Goal: Information Seeking & Learning: Learn about a topic

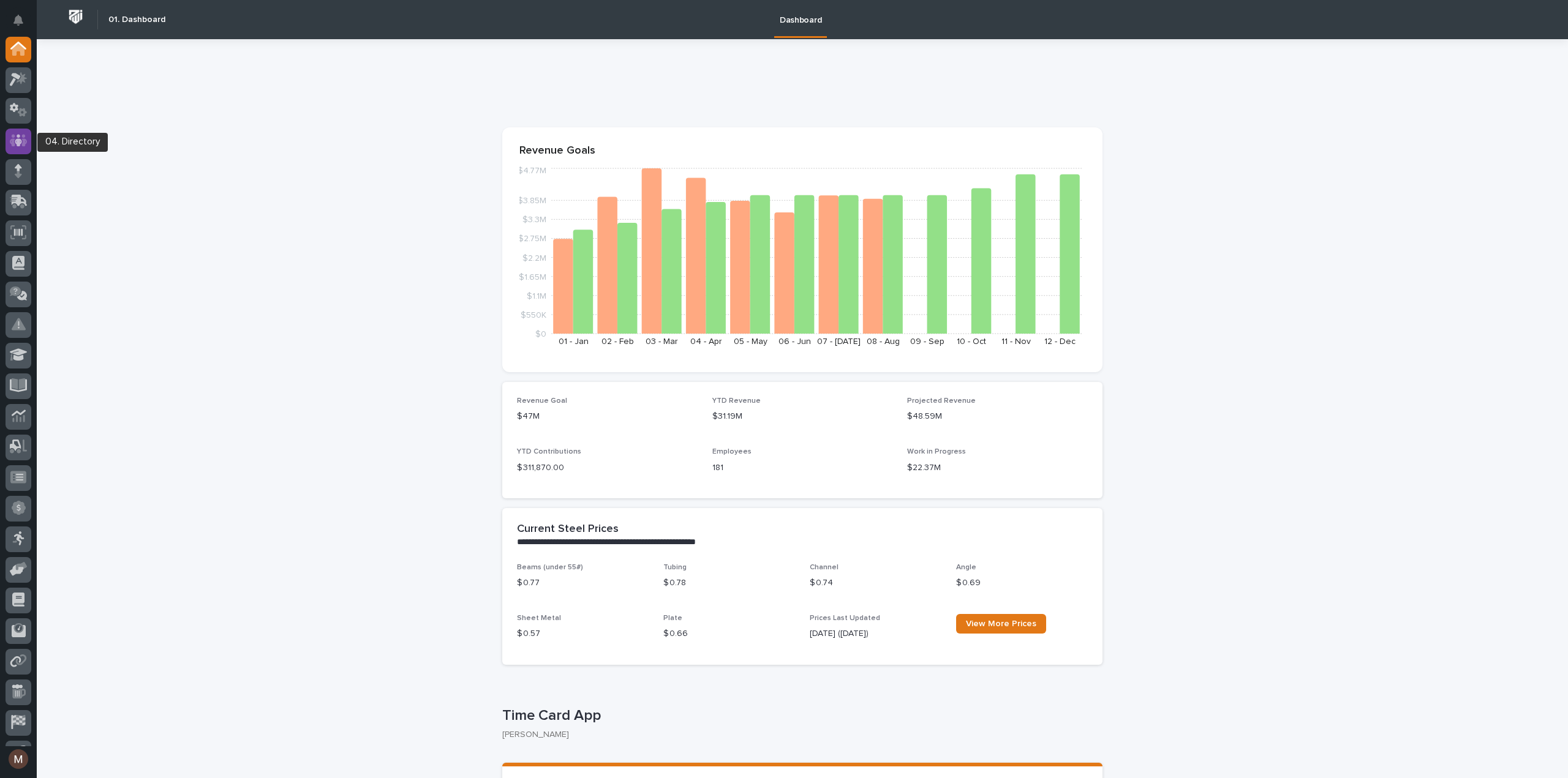
click at [24, 145] on icon at bounding box center [18, 141] width 18 height 13
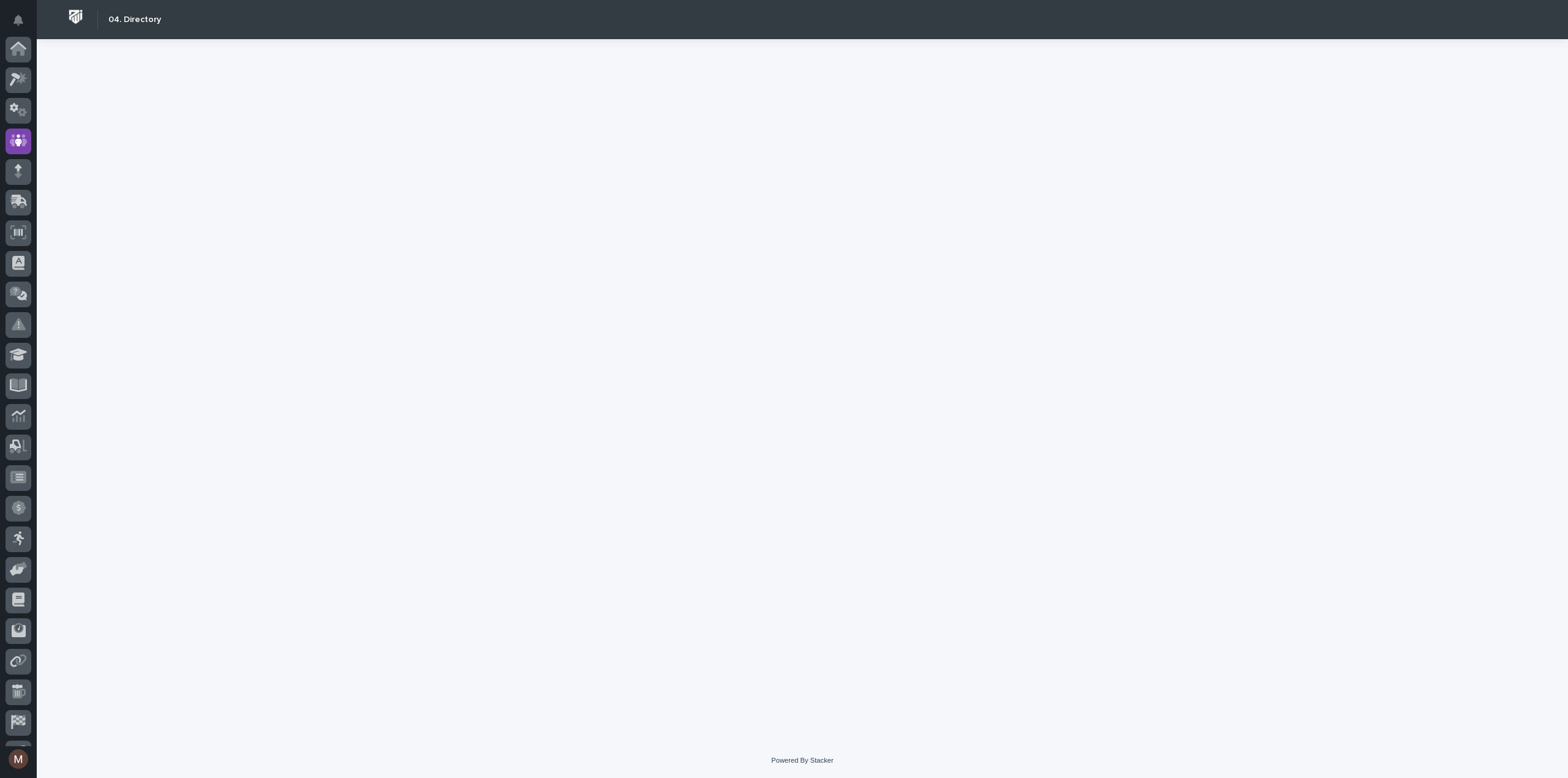
scroll to position [86, 0]
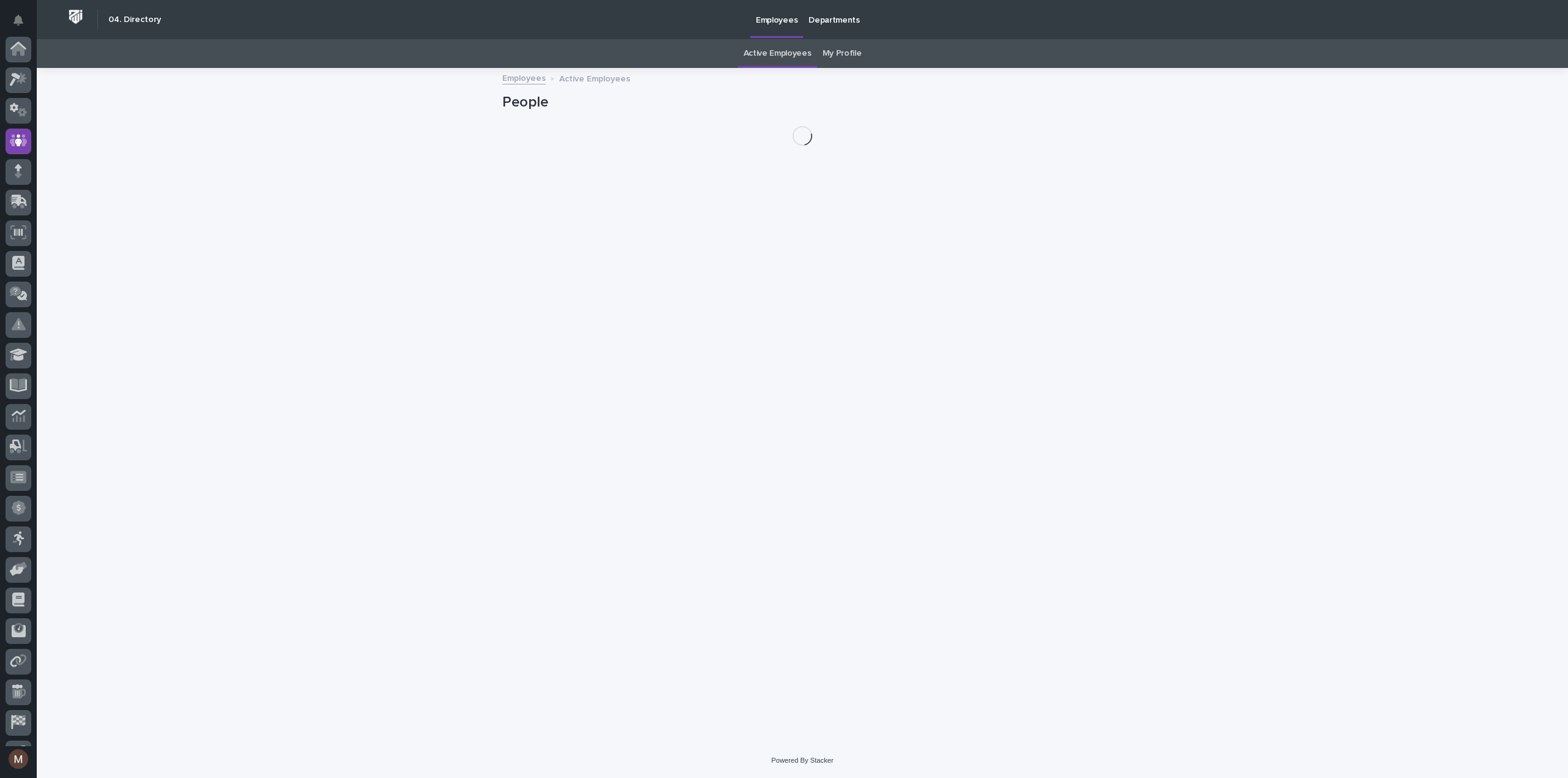
scroll to position [86, 0]
click at [844, 51] on link "My Profile" at bounding box center [842, 53] width 39 height 29
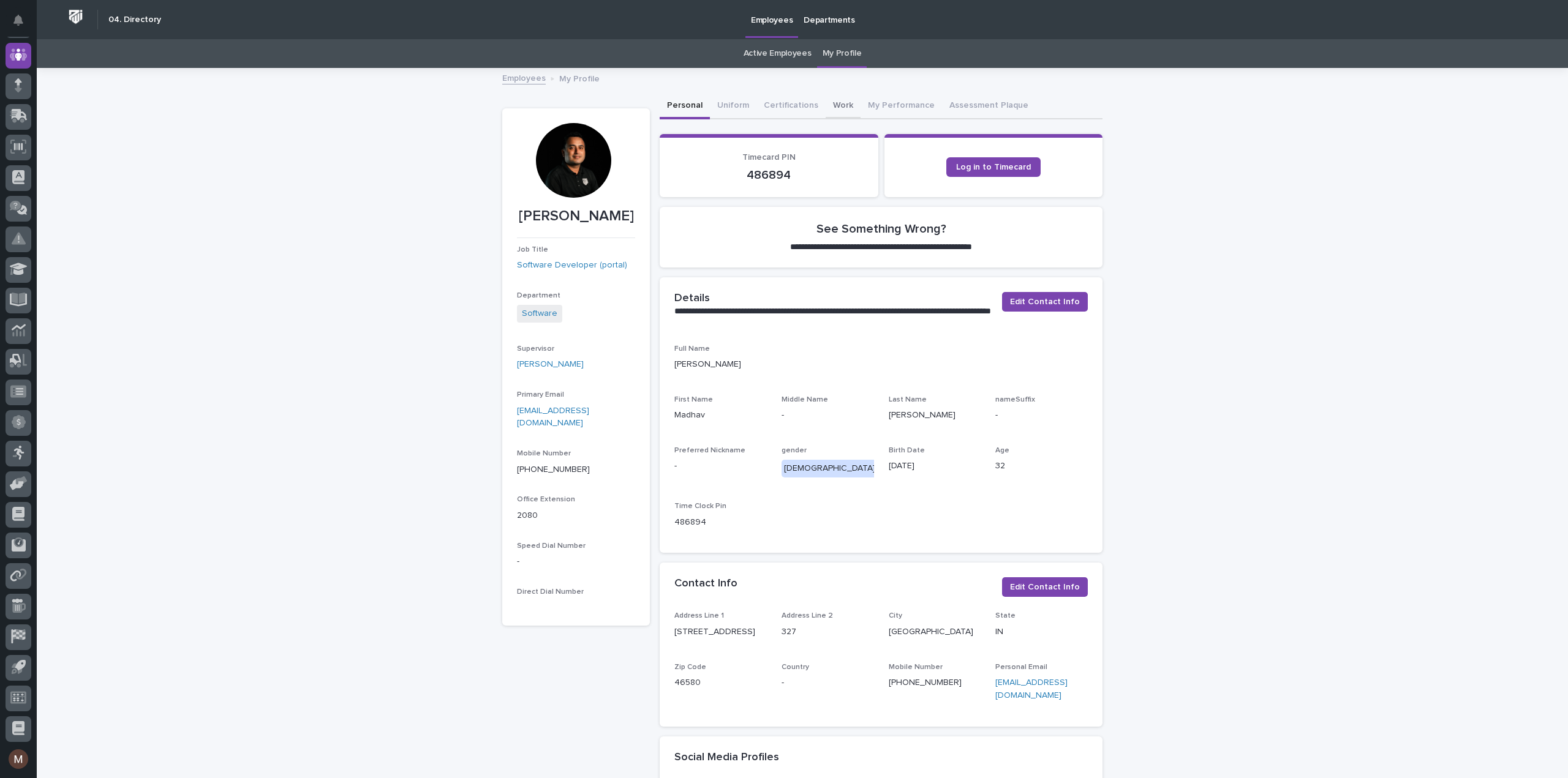
click at [825, 106] on button "Work" at bounding box center [842, 106] width 35 height 26
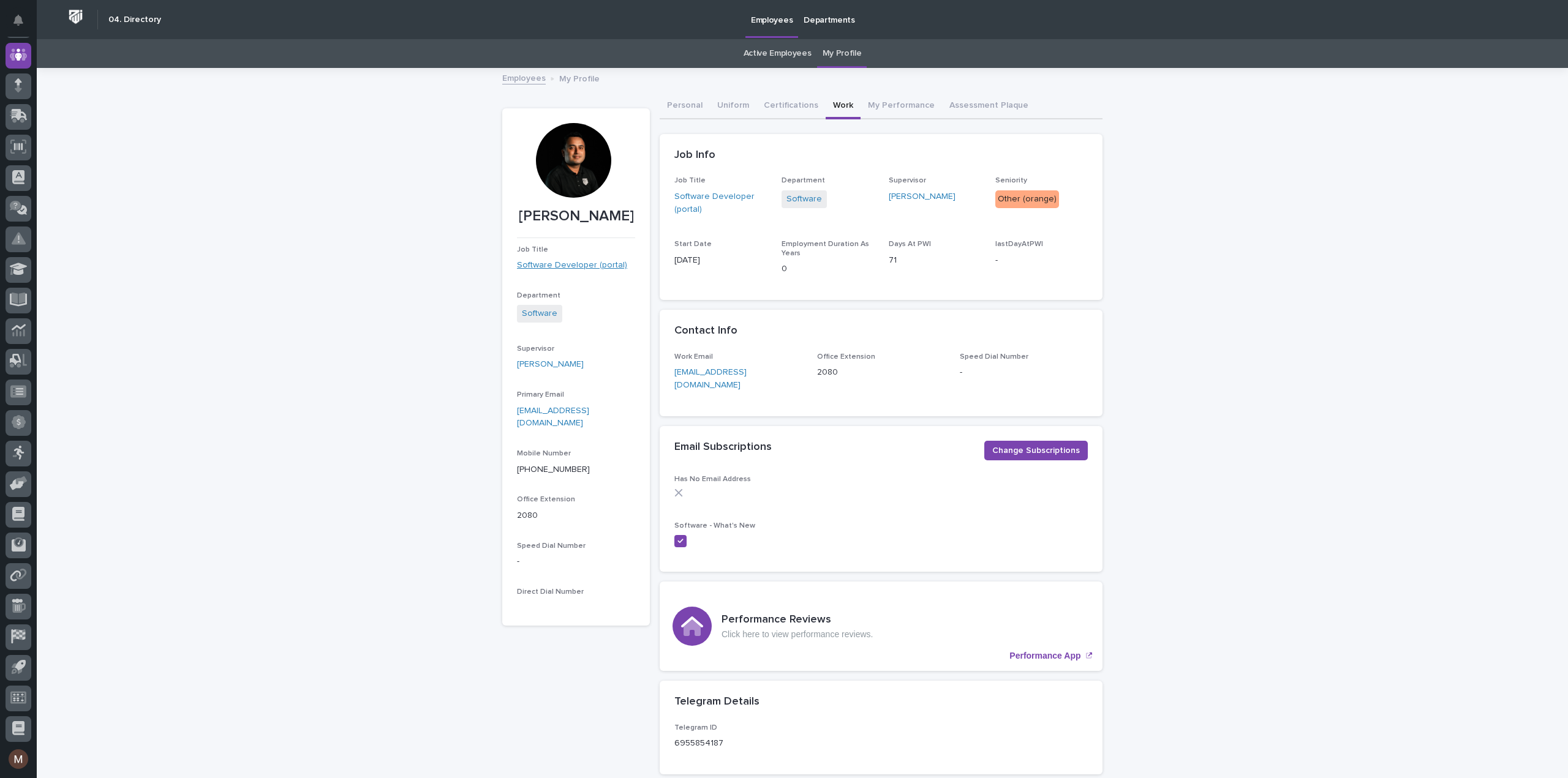
click at [580, 267] on link "Software Developer (portal)" at bounding box center [572, 265] width 110 height 13
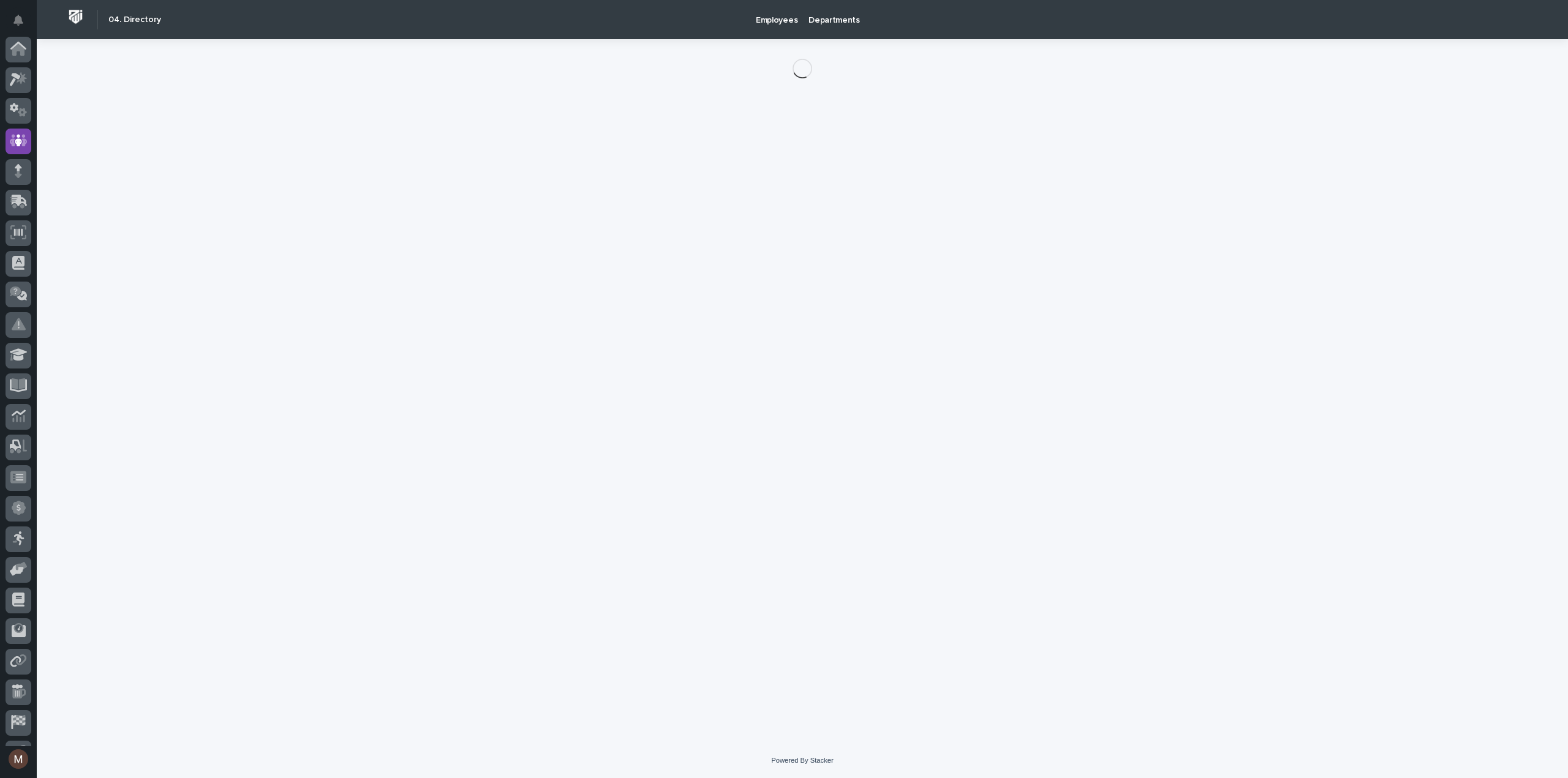
scroll to position [86, 0]
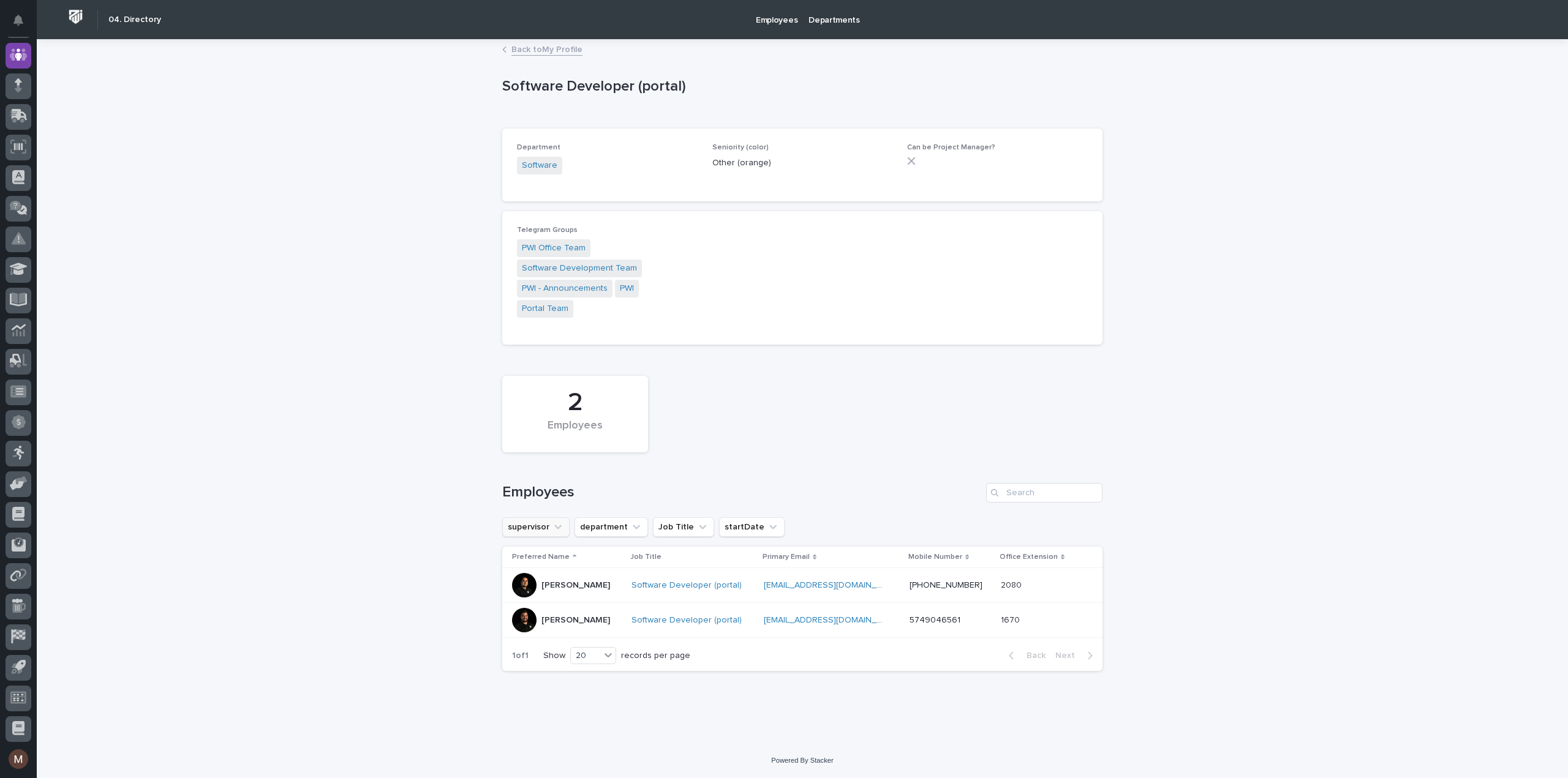
click at [560, 521] on icon "supervisor" at bounding box center [558, 527] width 13 height 13
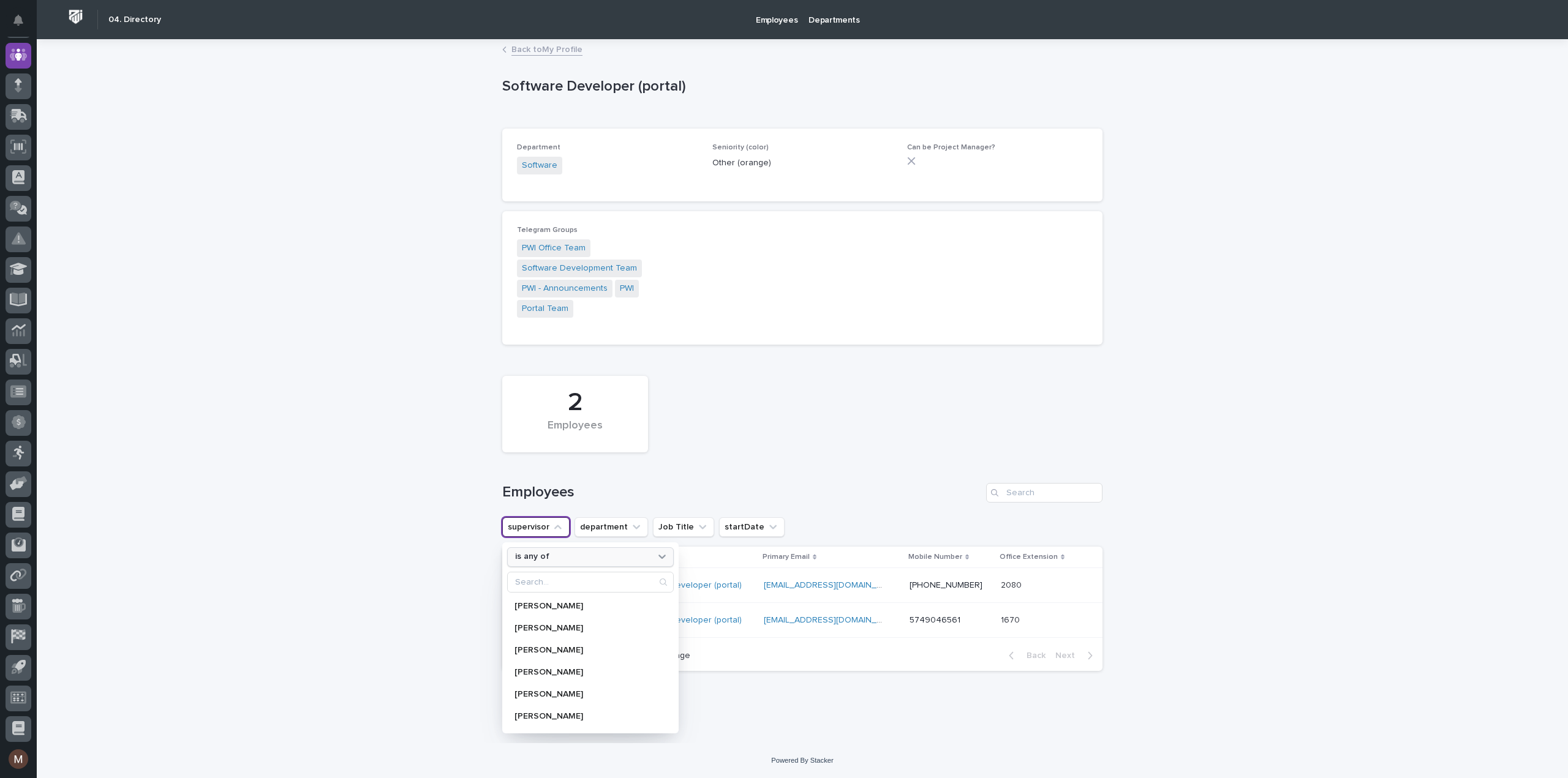
click at [593, 551] on div "is any of" at bounding box center [583, 557] width 145 height 13
click at [526, 623] on p "is" at bounding box center [584, 628] width 128 height 9
click at [549, 572] on input "Search" at bounding box center [590, 582] width 165 height 20
type input "[PERSON_NAME]"
click at [540, 646] on p "[PERSON_NAME]" at bounding box center [580, 650] width 130 height 9
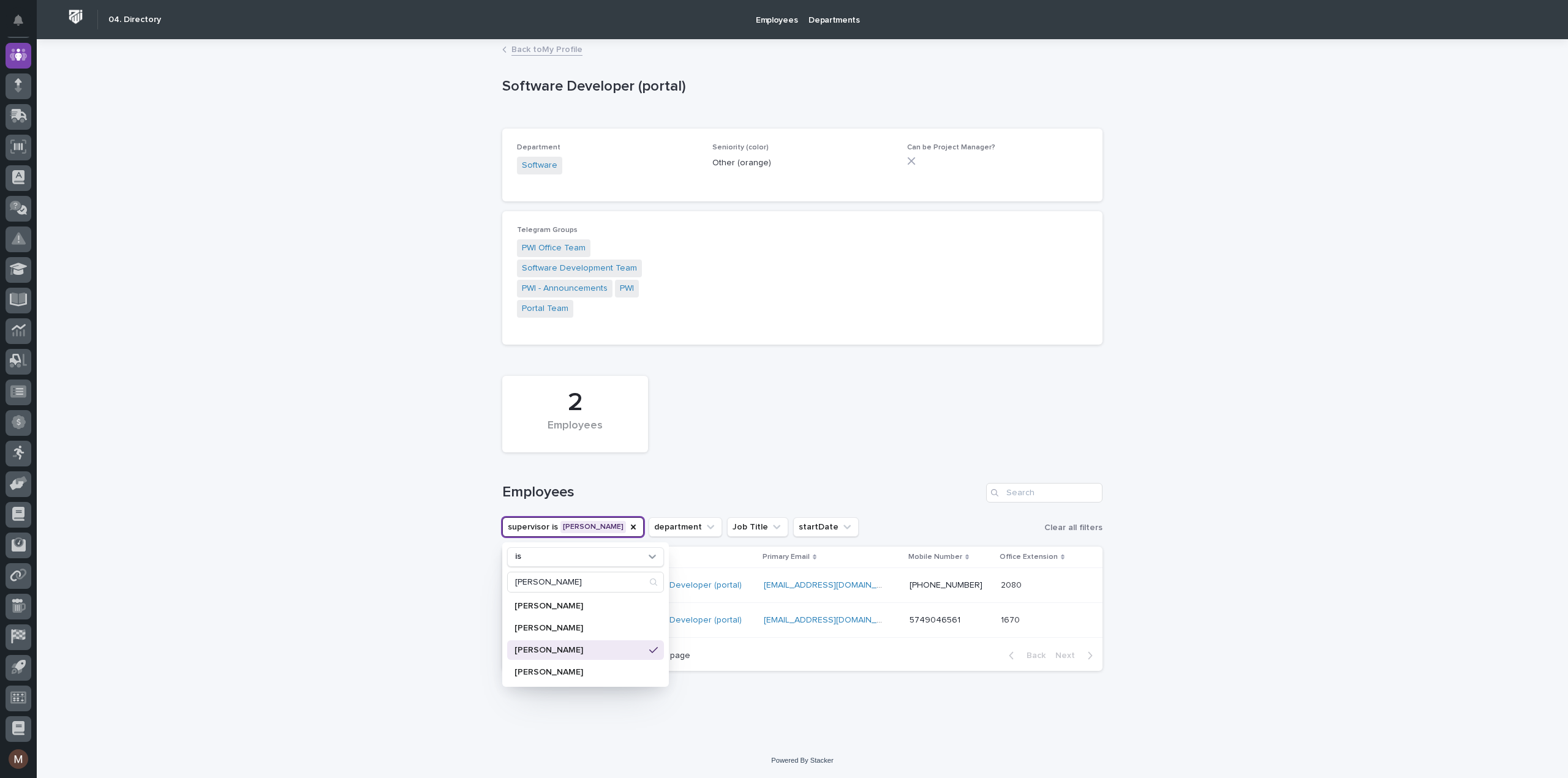
click at [900, 389] on div "2 Employees" at bounding box center [802, 414] width 612 height 88
click at [760, 423] on div "2 Employees" at bounding box center [802, 414] width 612 height 88
click at [704, 521] on icon "department" at bounding box center [710, 527] width 13 height 13
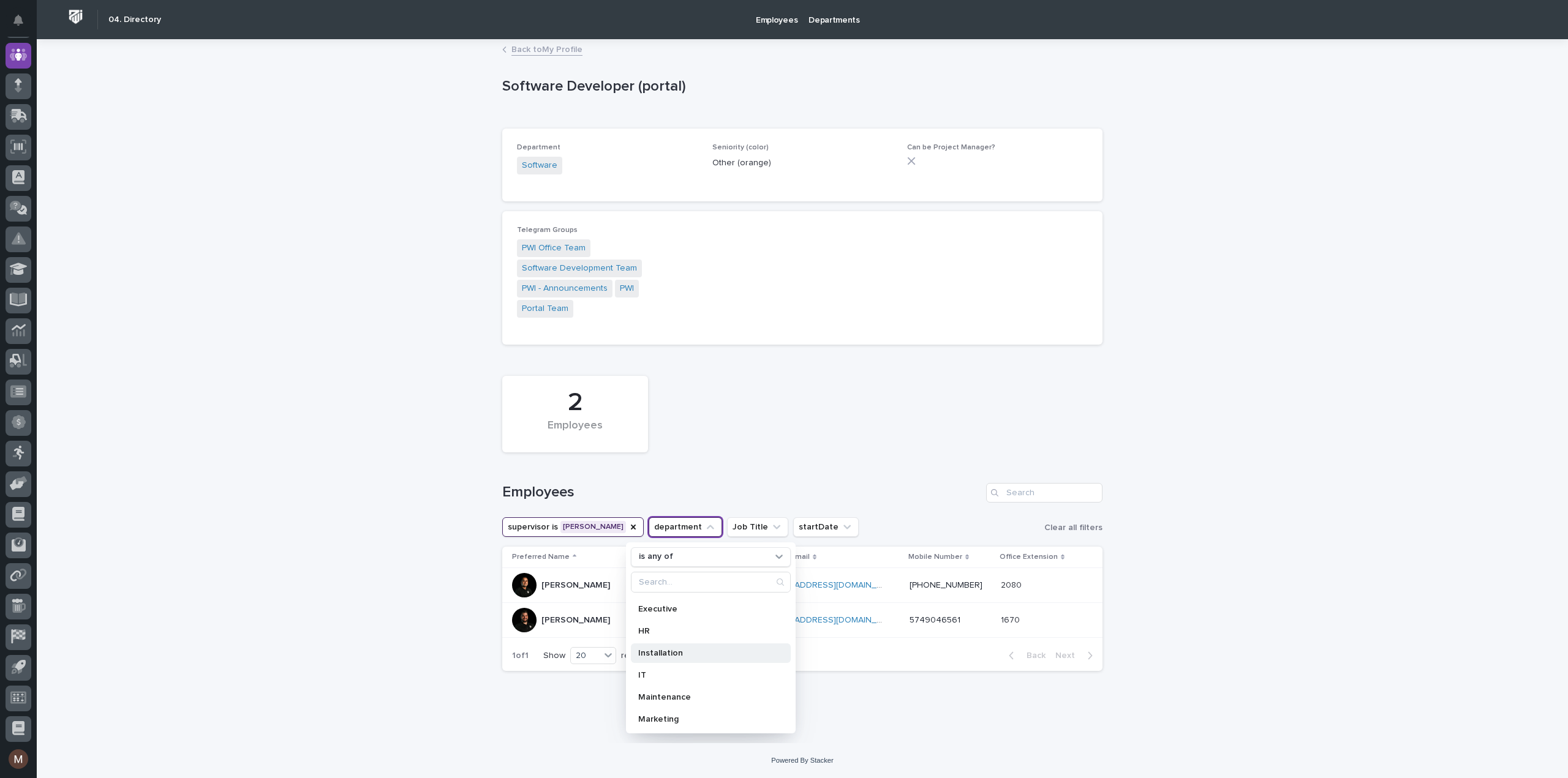
scroll to position [52, 0]
click at [661, 683] on p "IT" at bounding box center [704, 687] width 133 height 9
click at [791, 427] on div "2 Employees" at bounding box center [802, 414] width 612 height 88
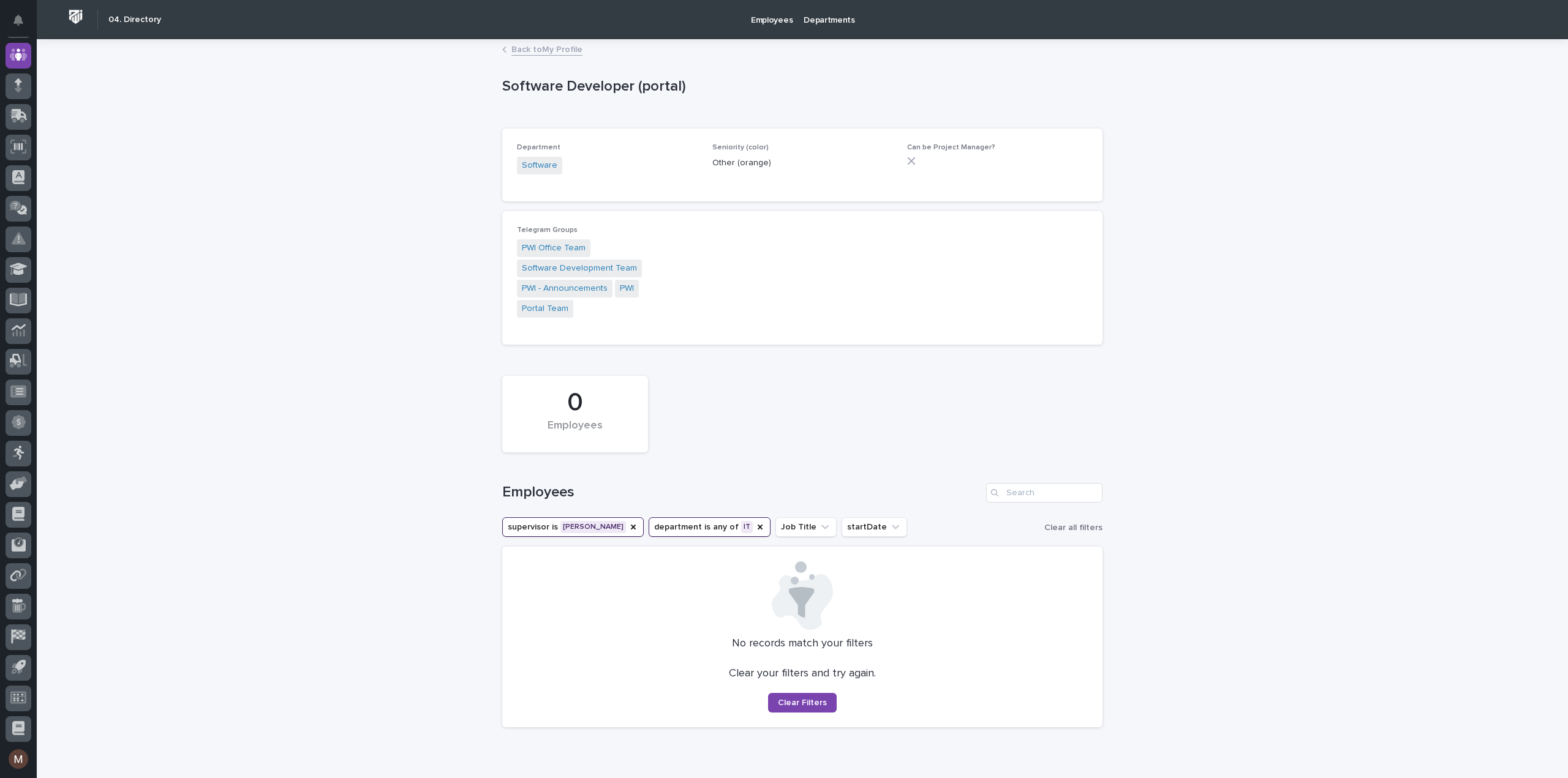
click at [690, 518] on button "department is any of IT" at bounding box center [709, 527] width 122 height 20
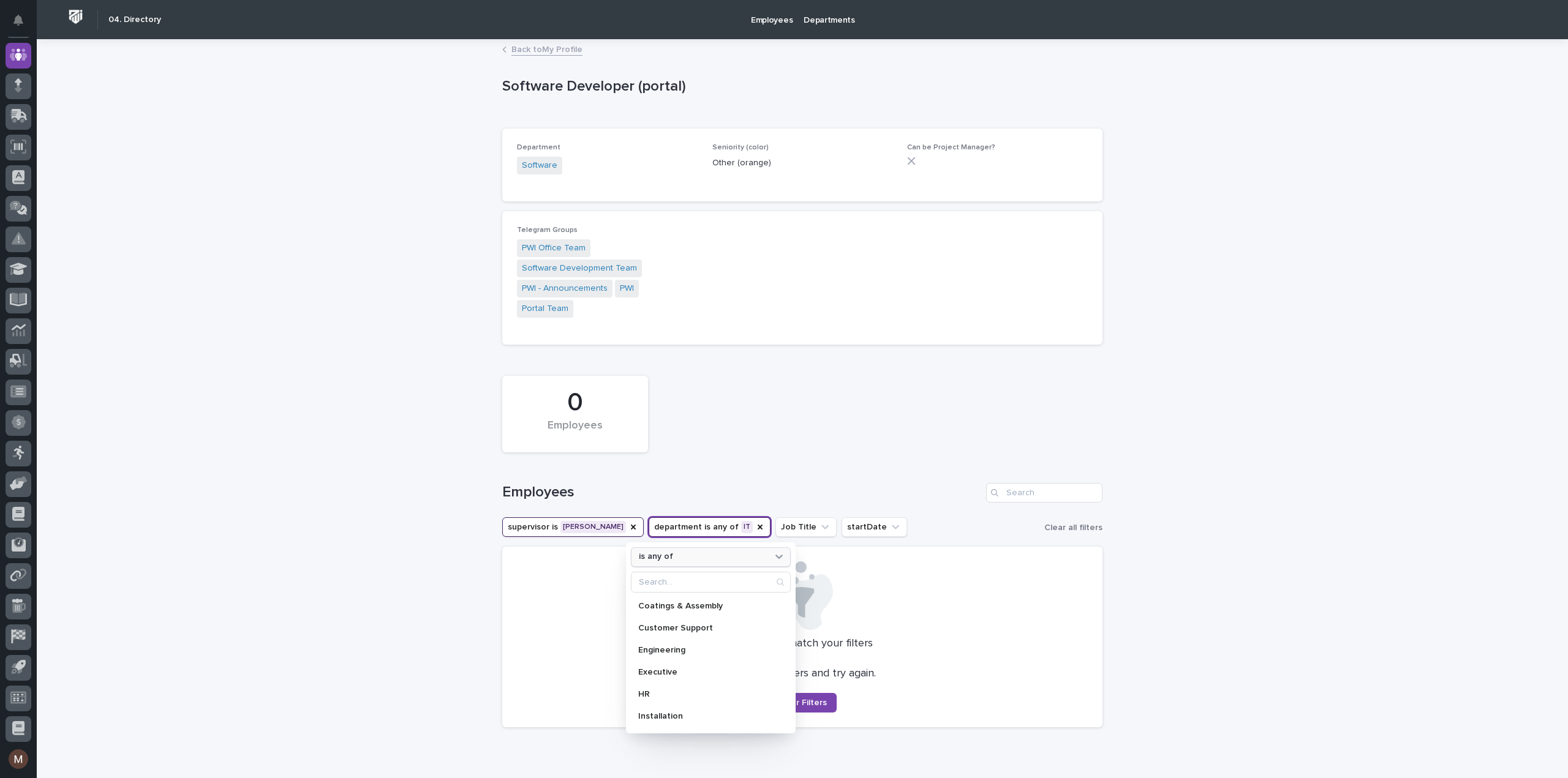
click at [682, 551] on div "is any of" at bounding box center [703, 557] width 139 height 13
click at [656, 618] on div "is" at bounding box center [711, 628] width 149 height 20
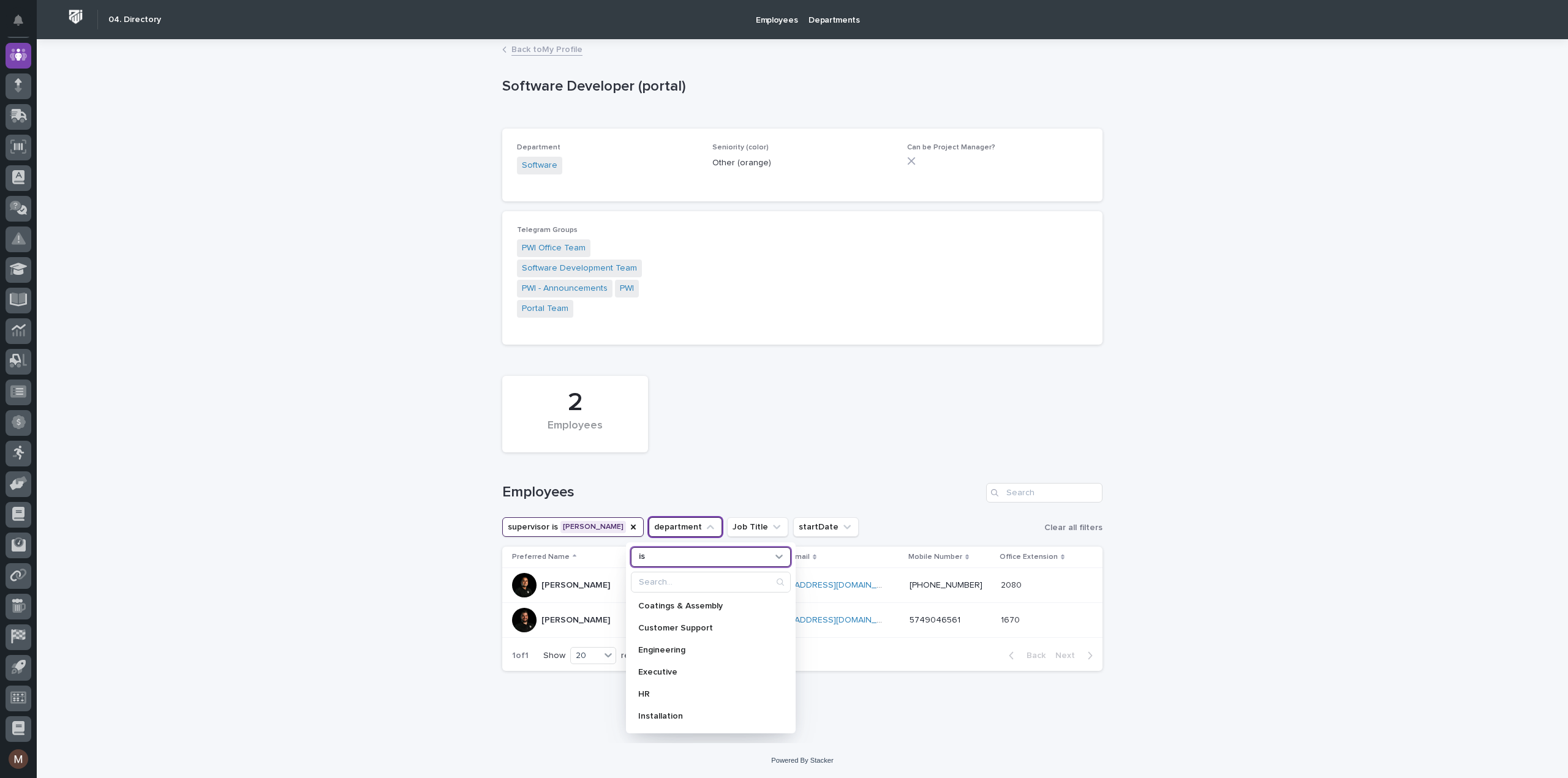
click at [813, 411] on div "2 Employees" at bounding box center [802, 414] width 612 height 88
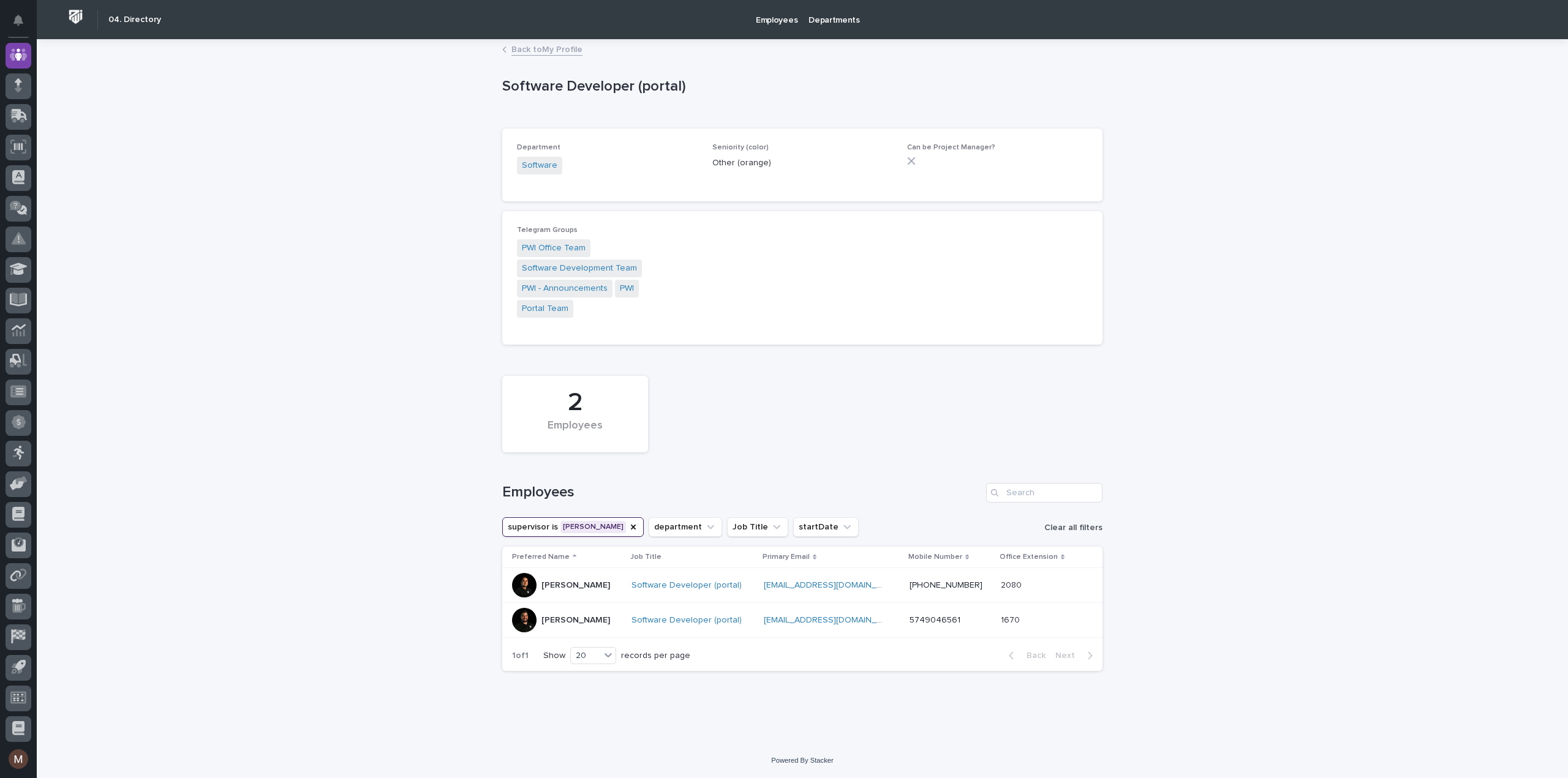
click at [1100, 524] on span "Clear all filters" at bounding box center [1073, 528] width 58 height 9
click at [810, 13] on p "Departments" at bounding box center [834, 13] width 52 height 26
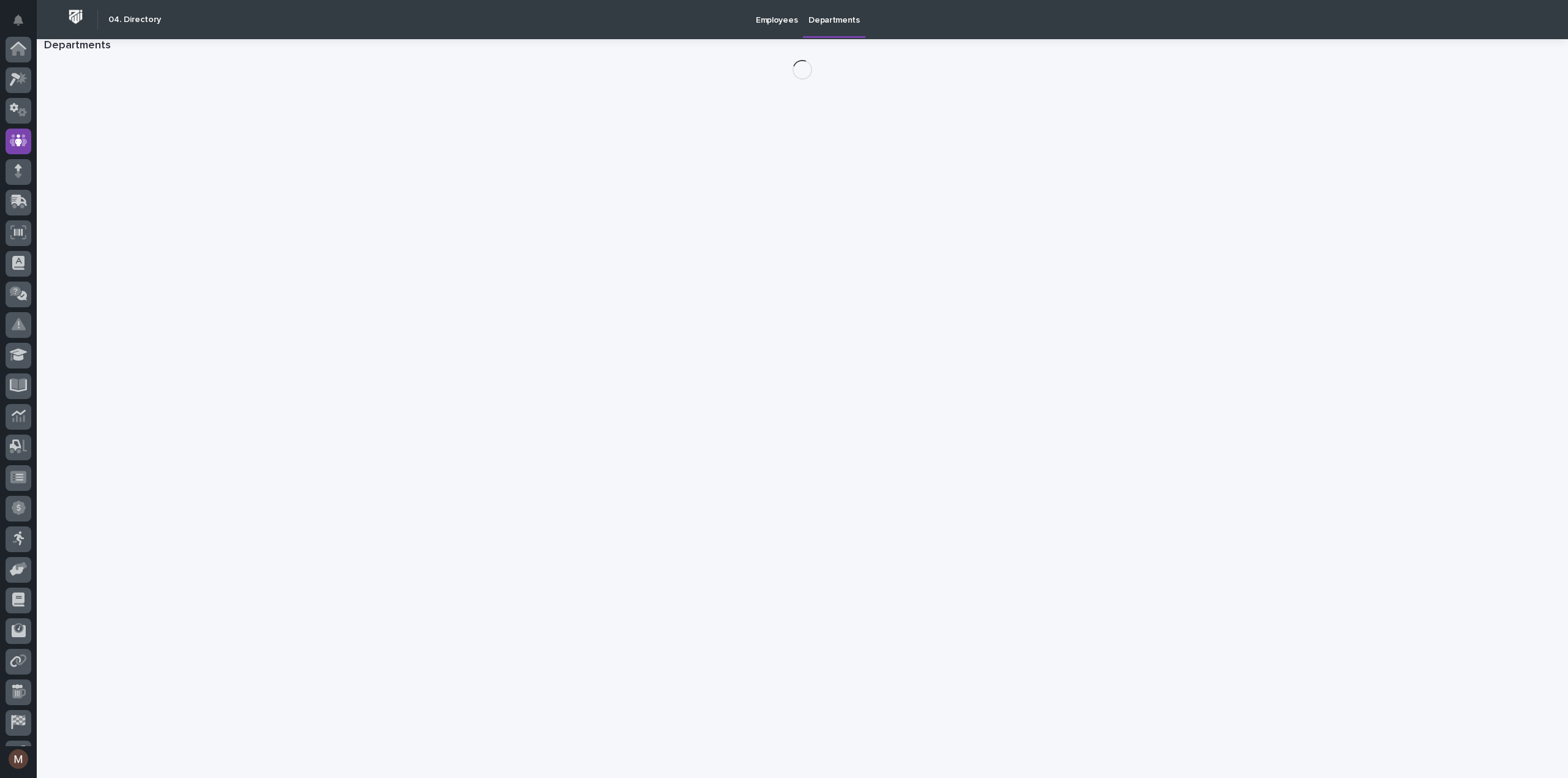
scroll to position [86, 0]
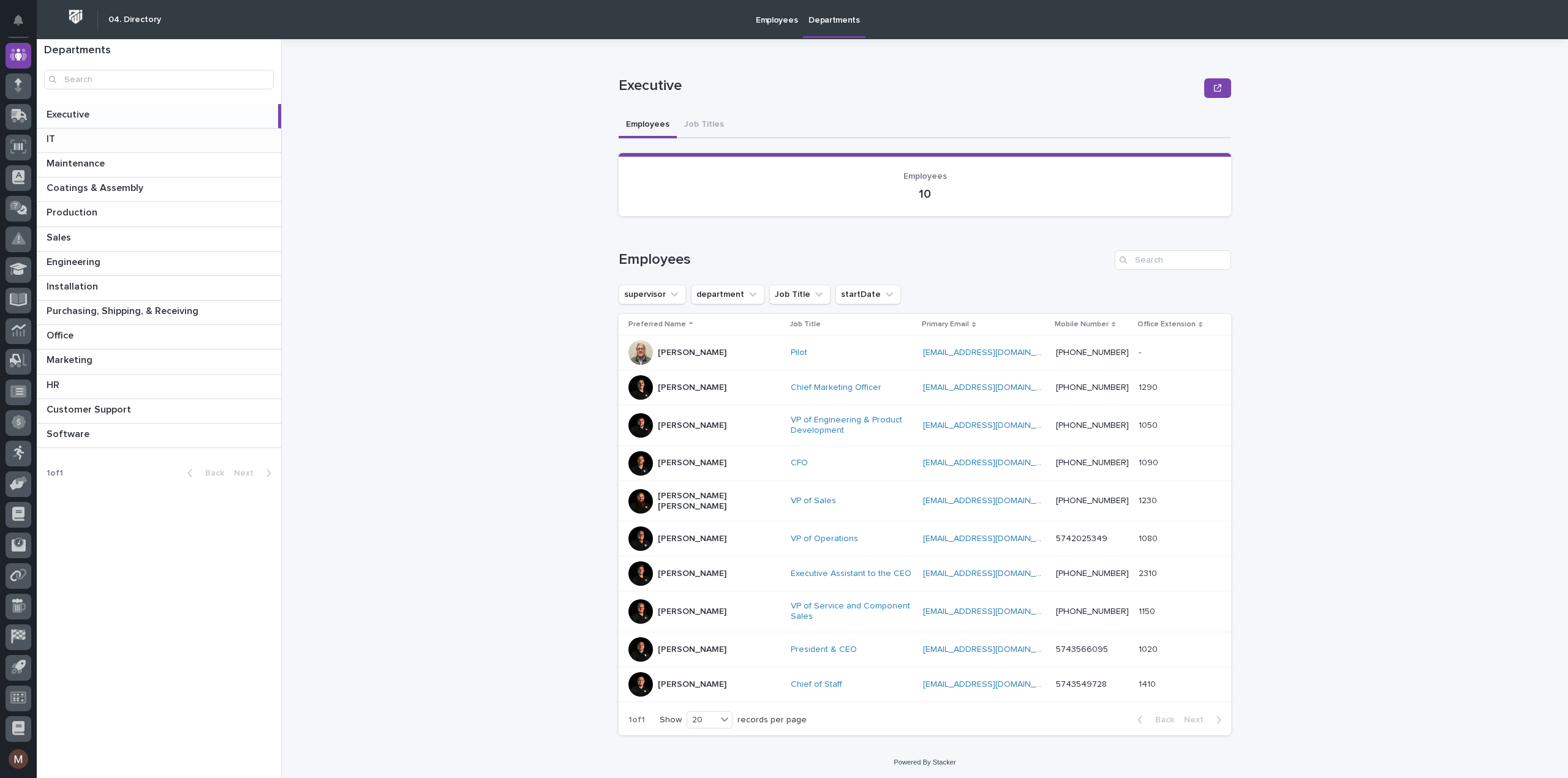
click at [178, 142] on p at bounding box center [161, 139] width 229 height 12
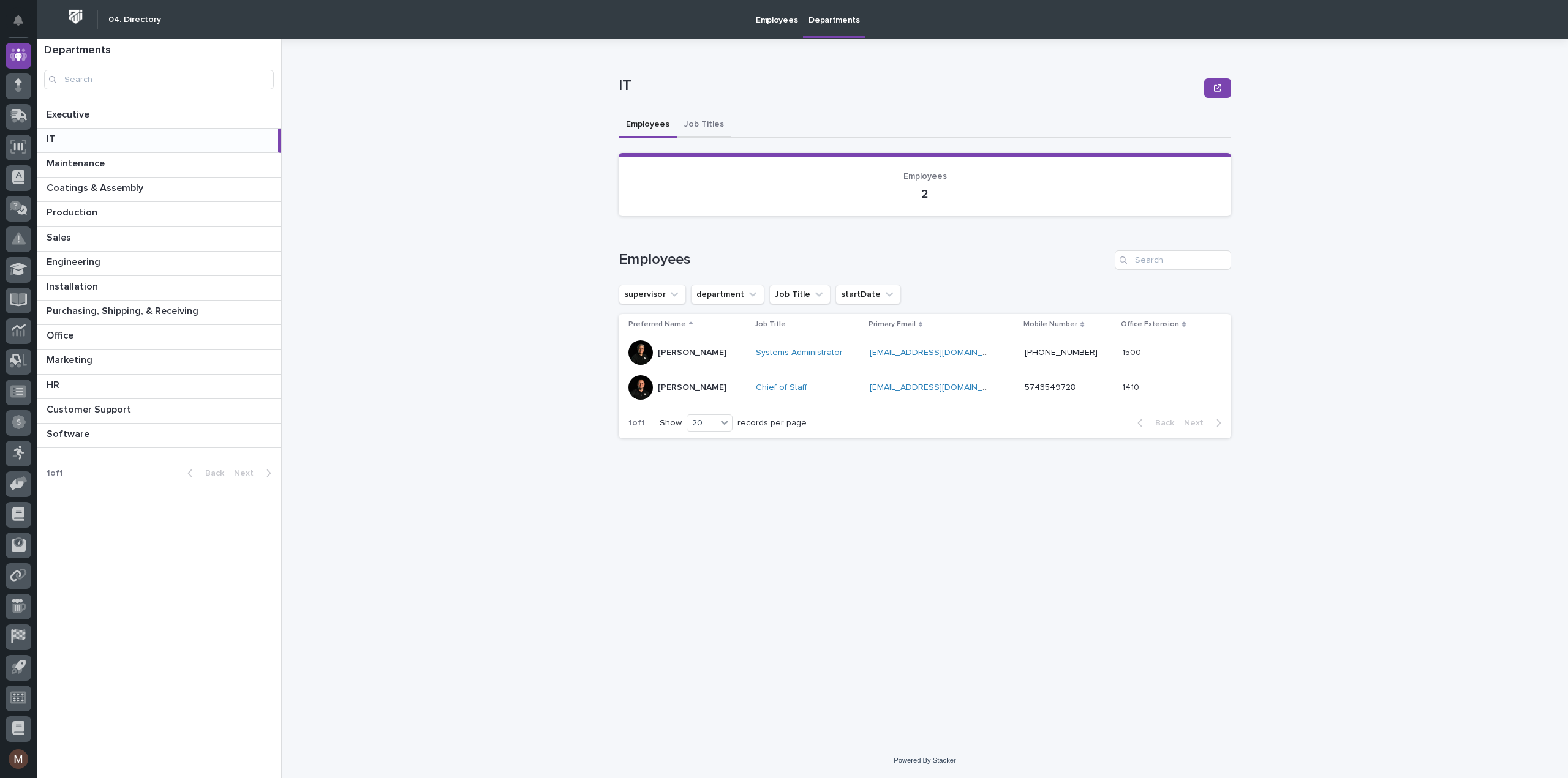
click at [714, 119] on button "Job Titles" at bounding box center [704, 125] width 55 height 26
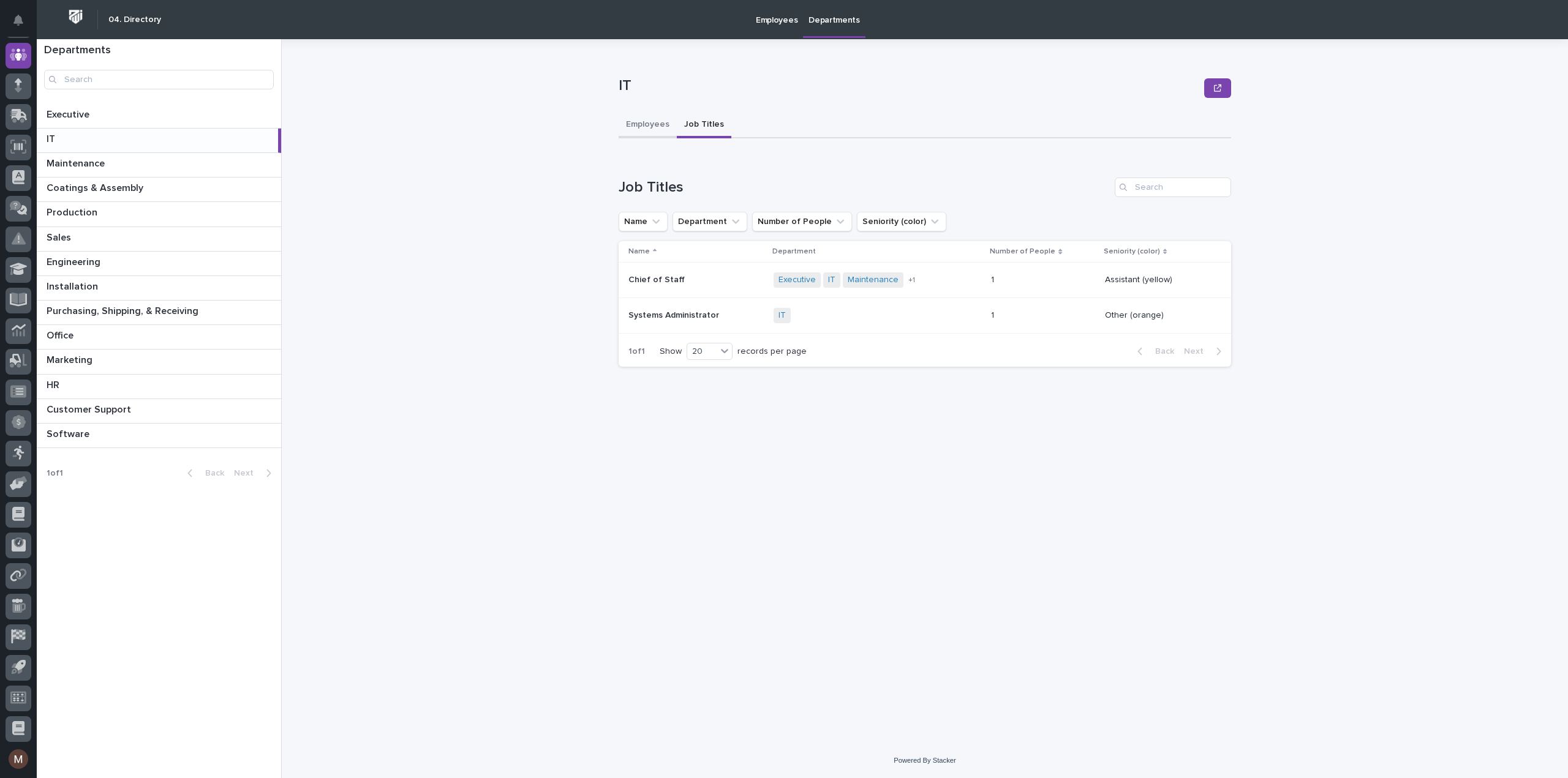
click at [639, 125] on button "Employees" at bounding box center [648, 125] width 58 height 26
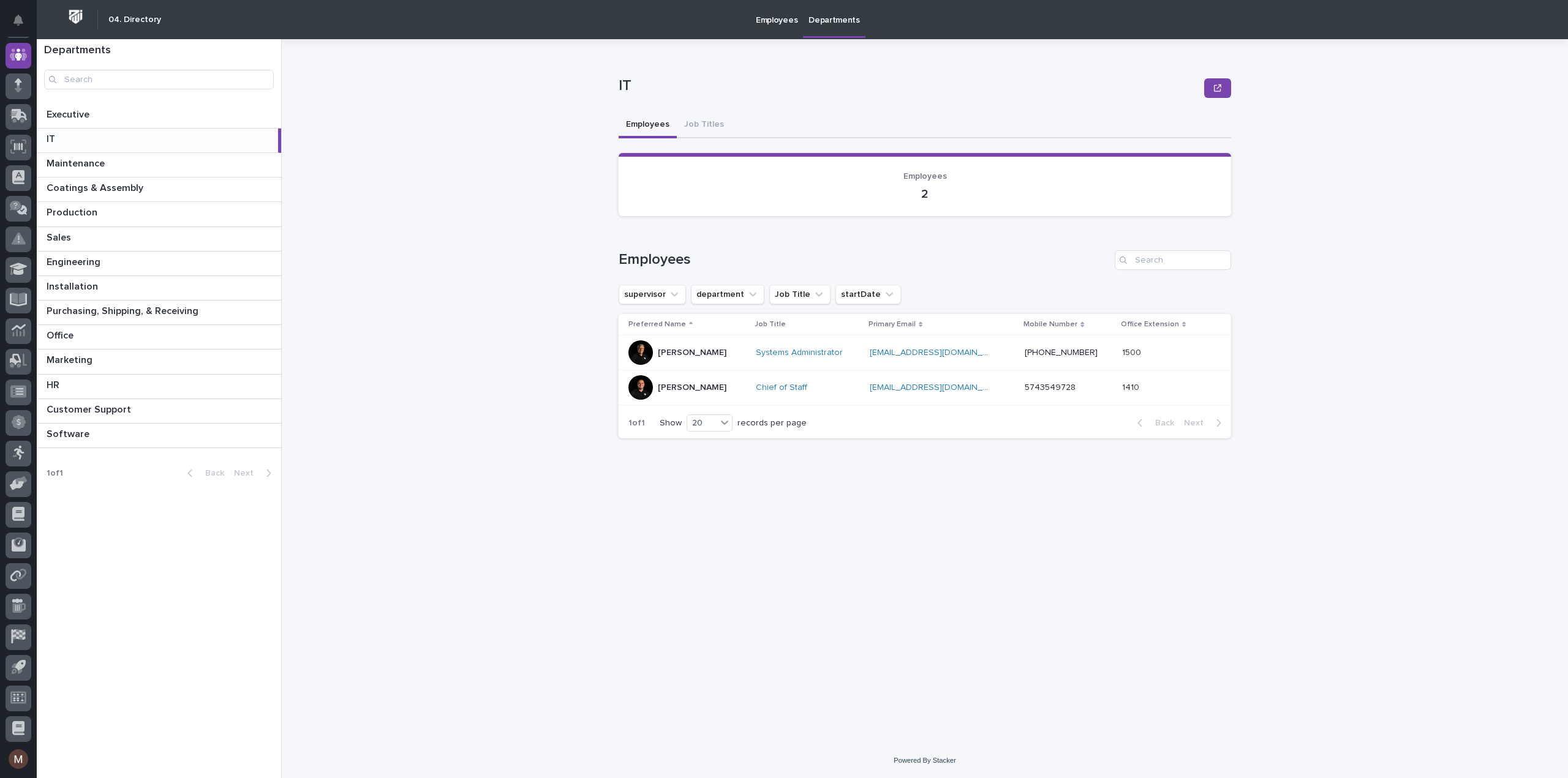
click at [757, 15] on p "Employees" at bounding box center [777, 13] width 41 height 26
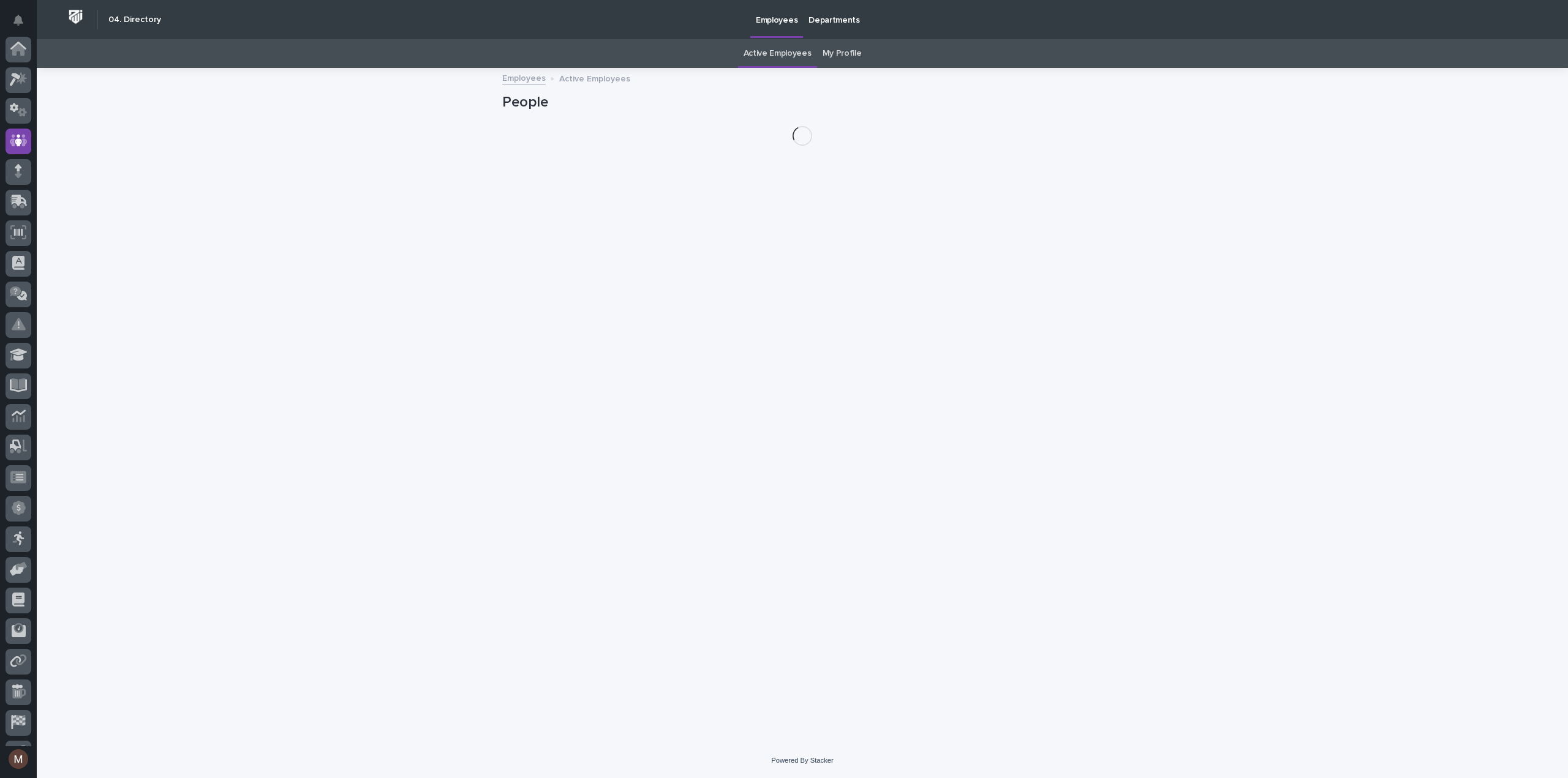
scroll to position [86, 0]
